Goal: Task Accomplishment & Management: Manage account settings

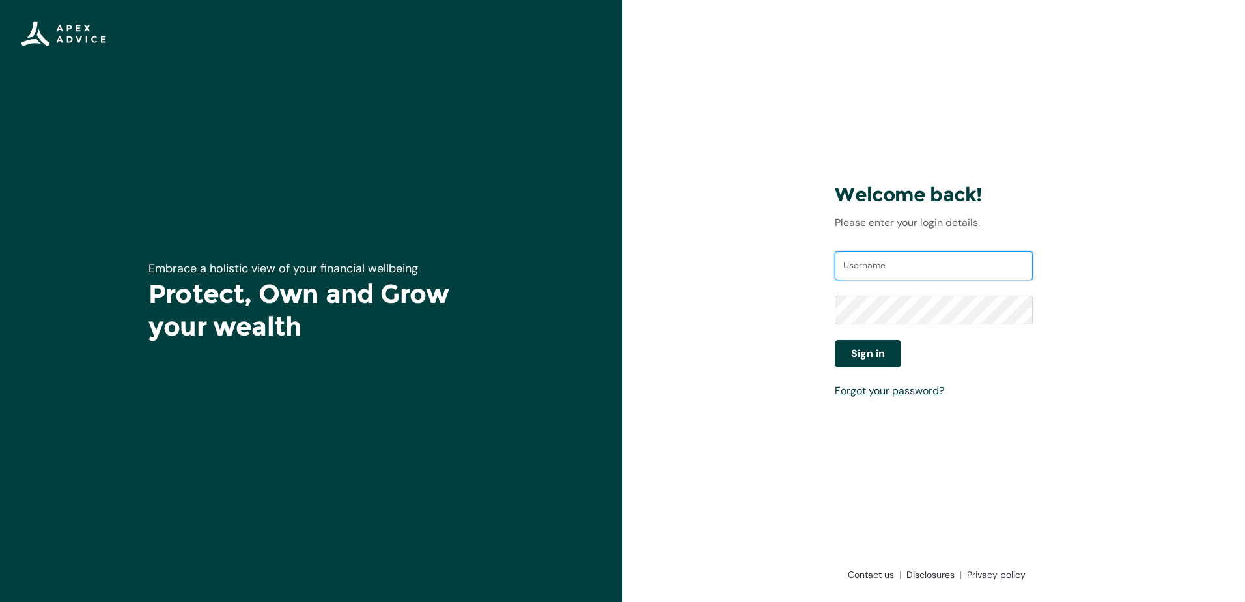
type input "[EMAIL_ADDRESS][DOMAIN_NAME]"
click at [858, 347] on span "Sign in" at bounding box center [868, 354] width 34 height 16
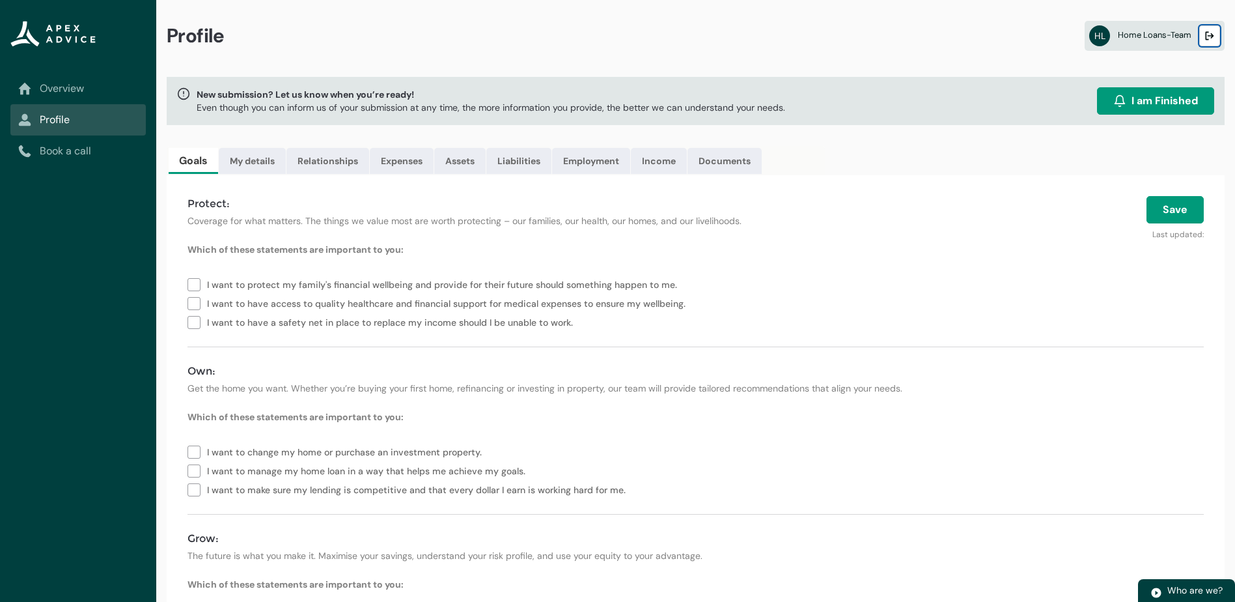
click at [1212, 36] on lightning-primitive-icon "button" at bounding box center [1210, 36] width 9 height 10
